Goal: Task Accomplishment & Management: Use online tool/utility

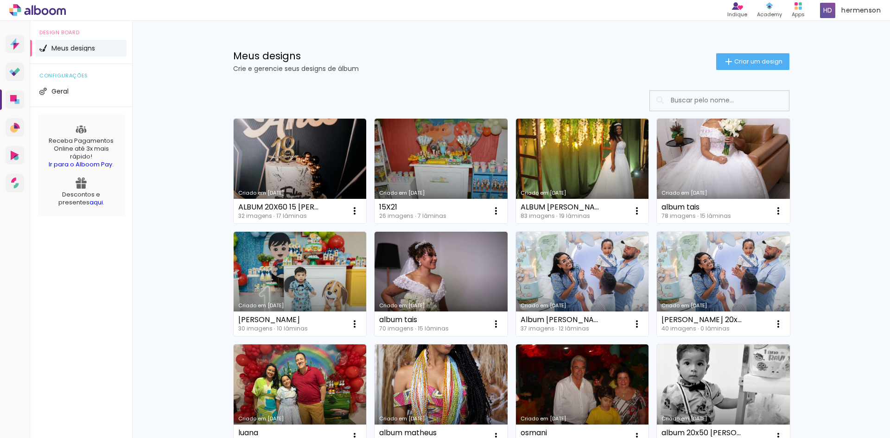
click at [742, 62] on span "Criar um design" at bounding box center [758, 61] width 48 height 6
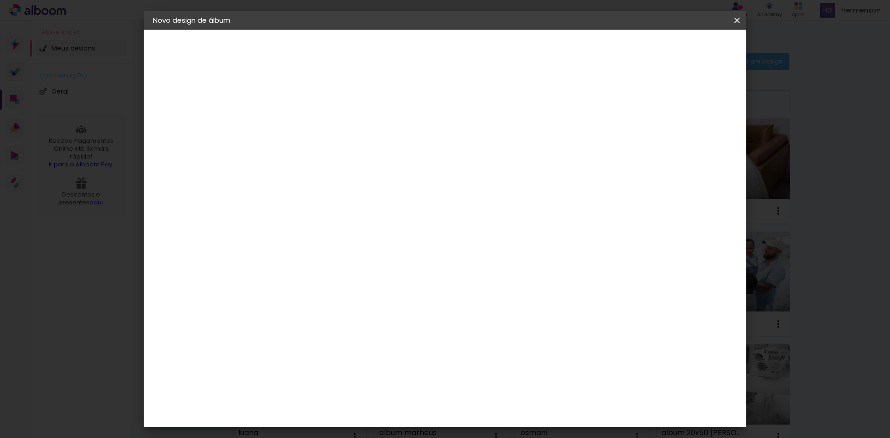
click at [305, 126] on input at bounding box center [305, 124] width 0 height 14
click at [305, 121] on input at bounding box center [305, 124] width 0 height 14
type input "15x42 album [PERSON_NAME]"
type paper-input "15x42 album [PERSON_NAME]"
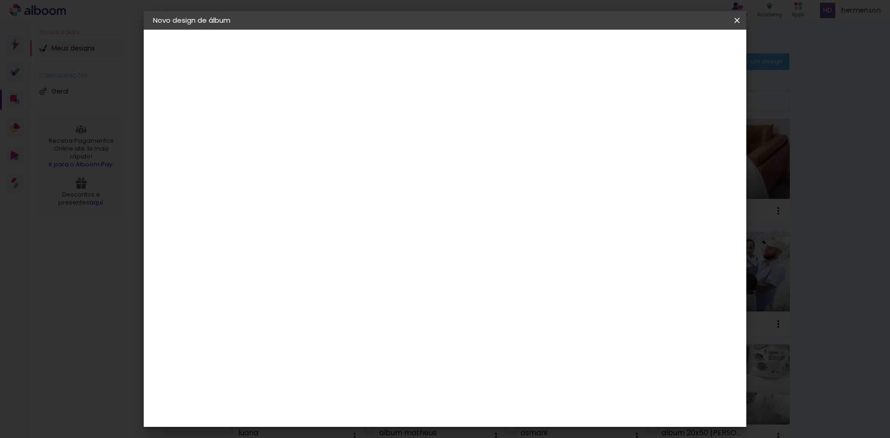
click at [0, 0] on slot "Avançar" at bounding box center [0, 0] width 0 height 0
